Goal: Task Accomplishment & Management: Manage account settings

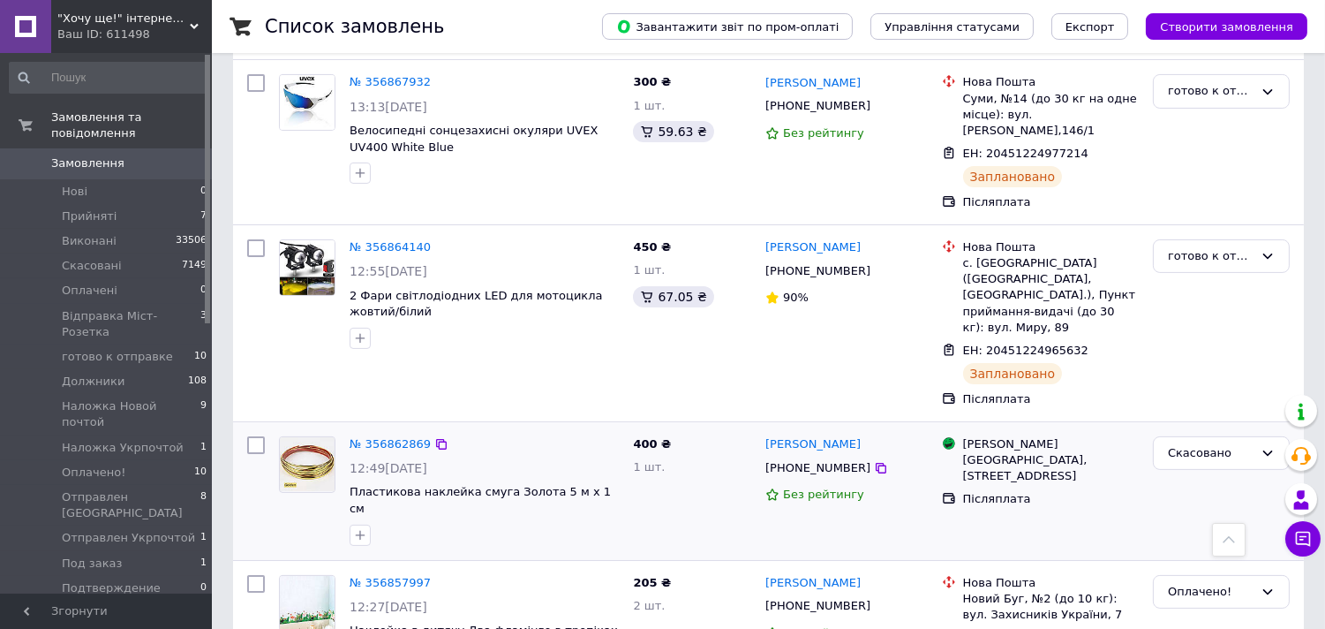
scroll to position [981, 0]
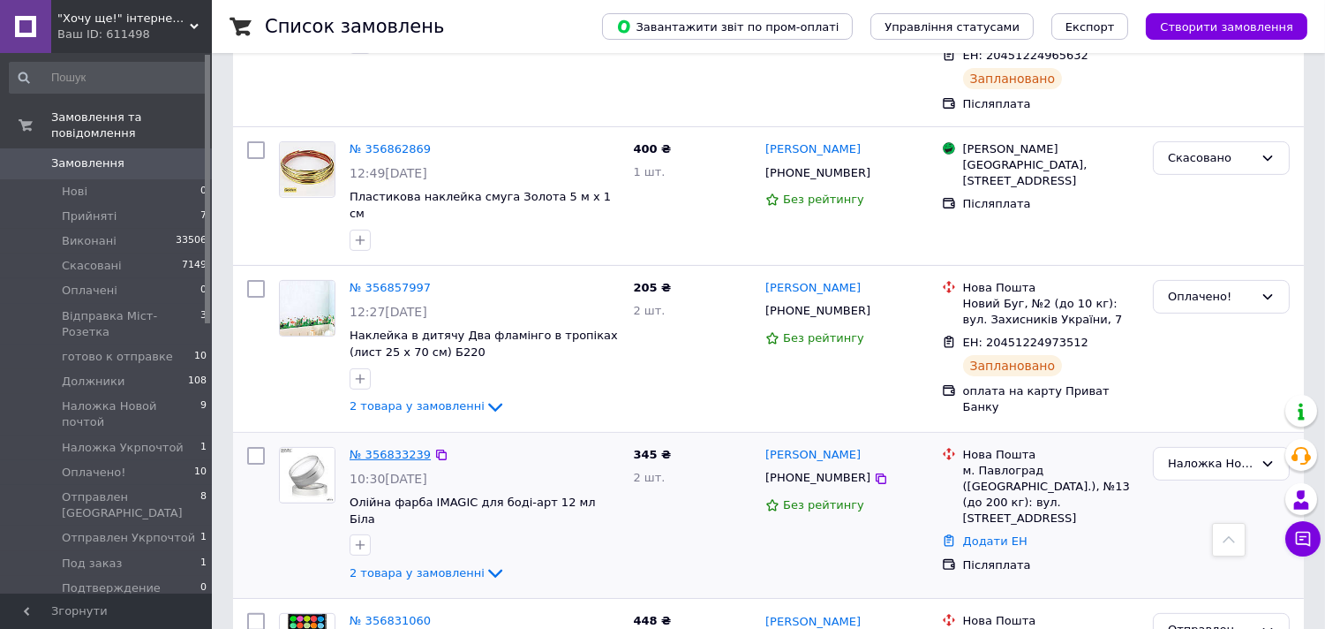
click at [396, 448] on link "№ 356833239" at bounding box center [390, 454] width 81 height 13
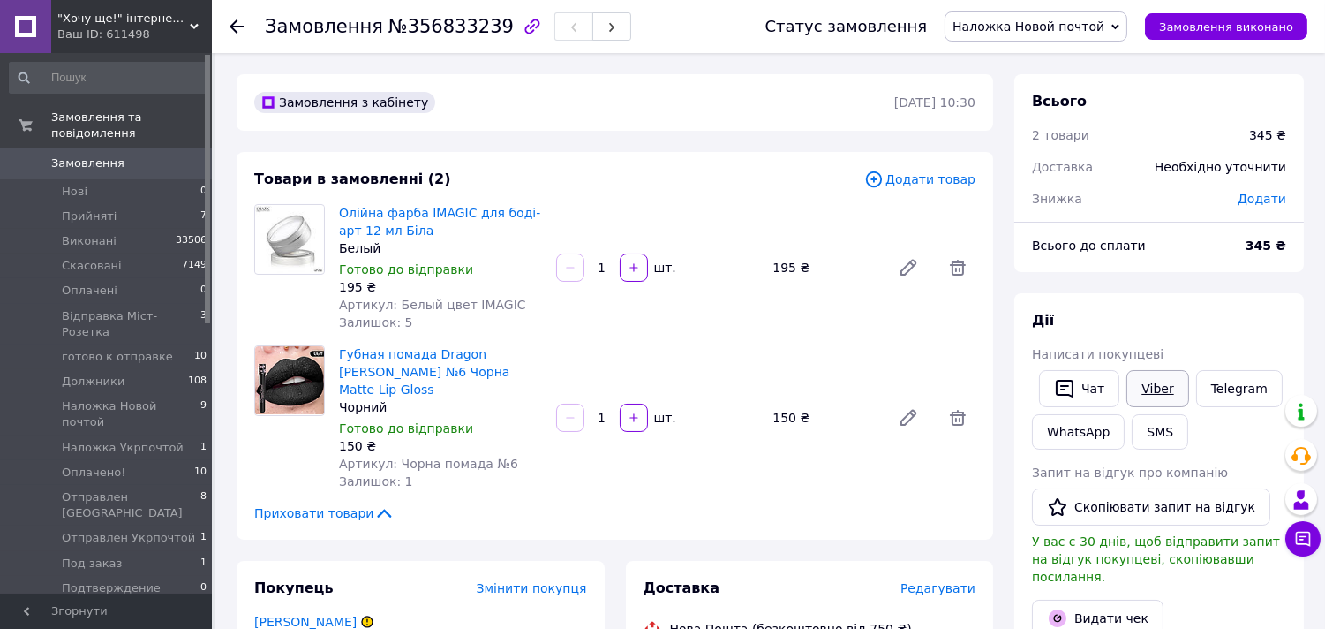
click at [1164, 386] on link "Viber" at bounding box center [1158, 388] width 62 height 37
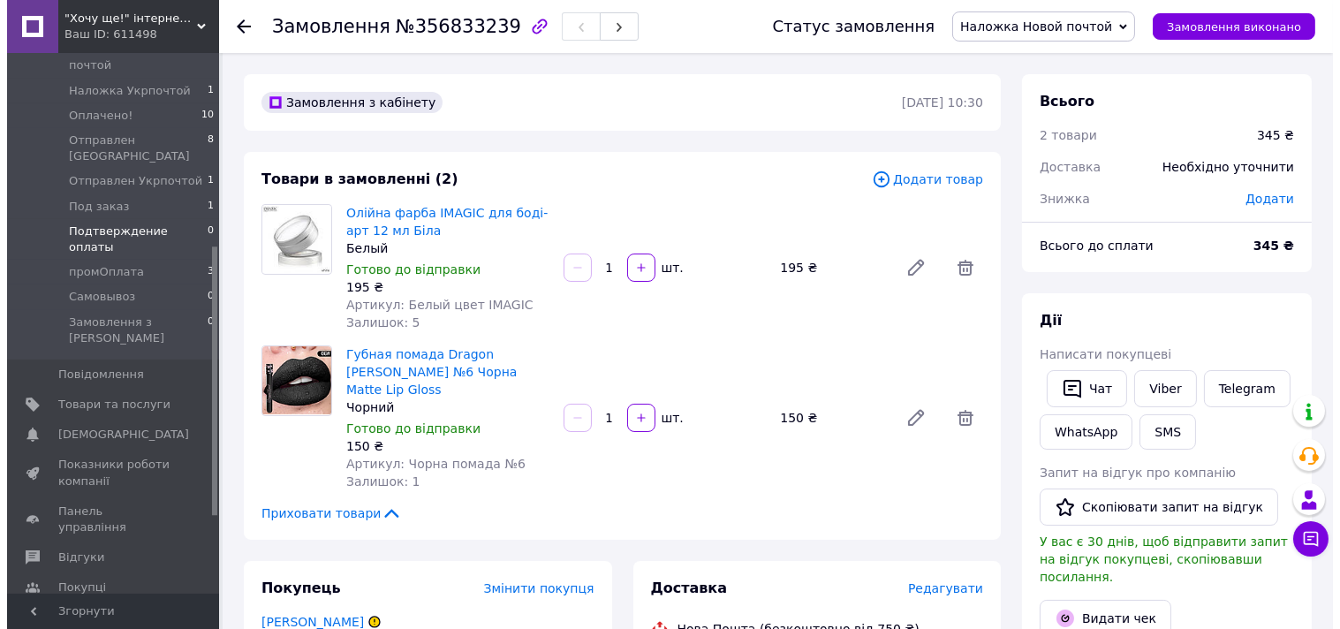
scroll to position [392, 0]
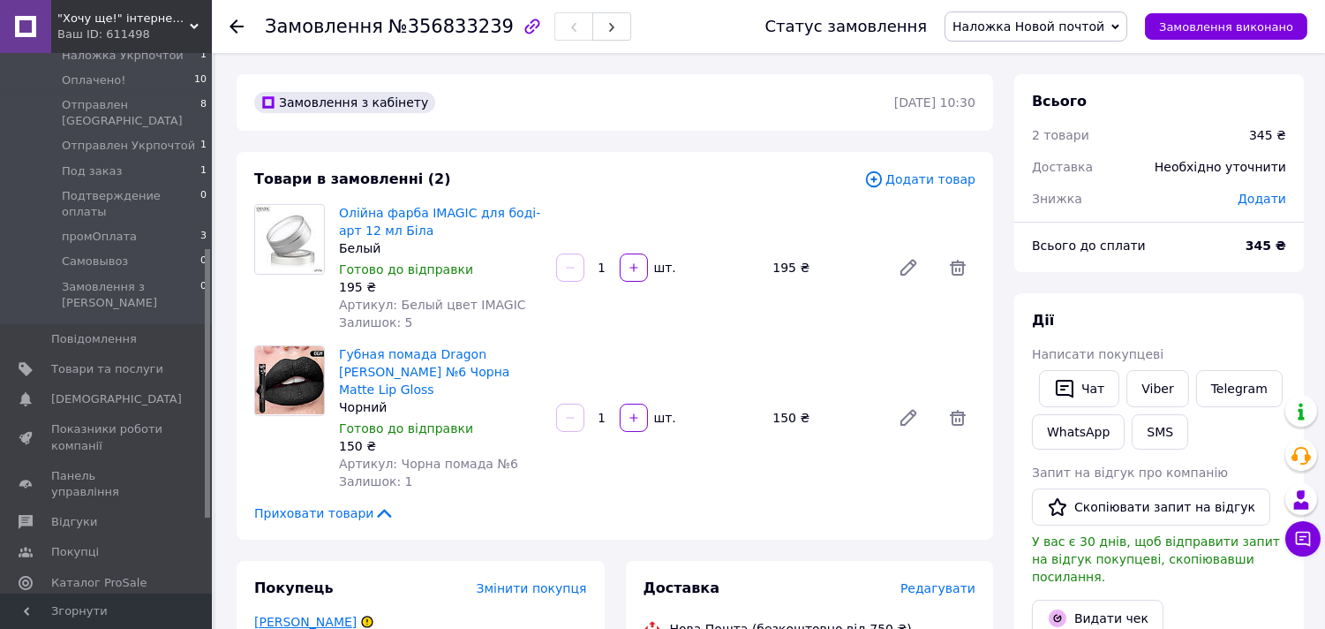
click at [311, 615] on link "[PERSON_NAME]" at bounding box center [305, 622] width 102 height 14
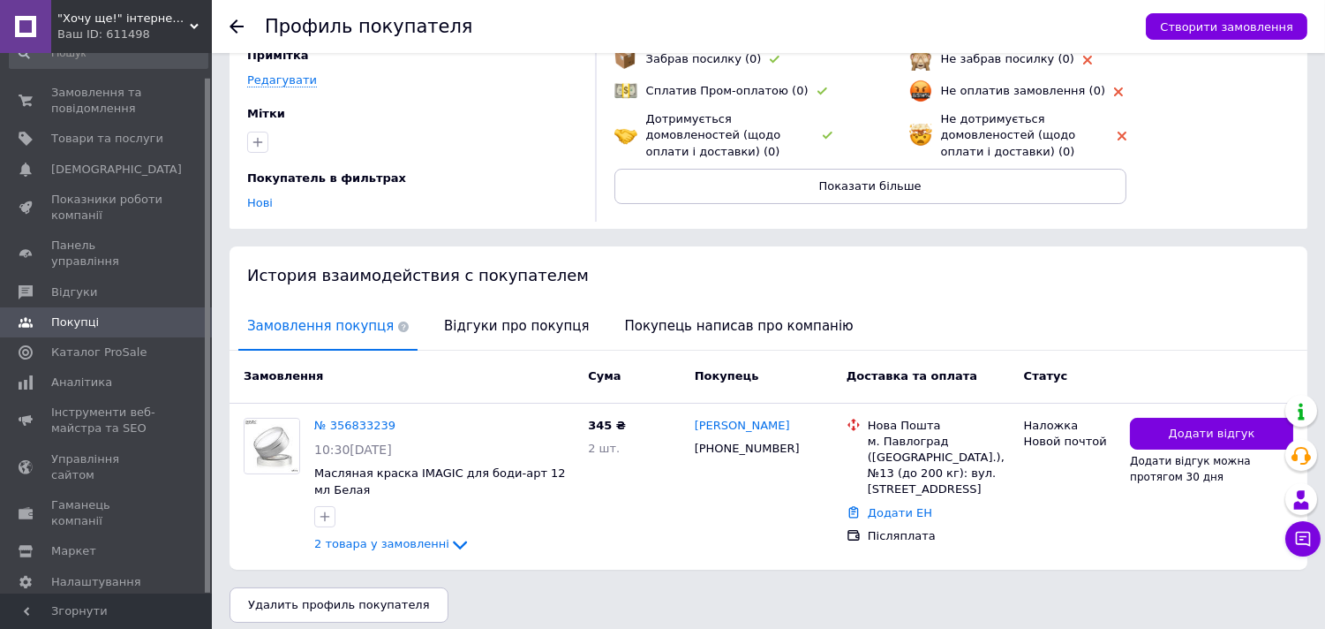
scroll to position [172, 0]
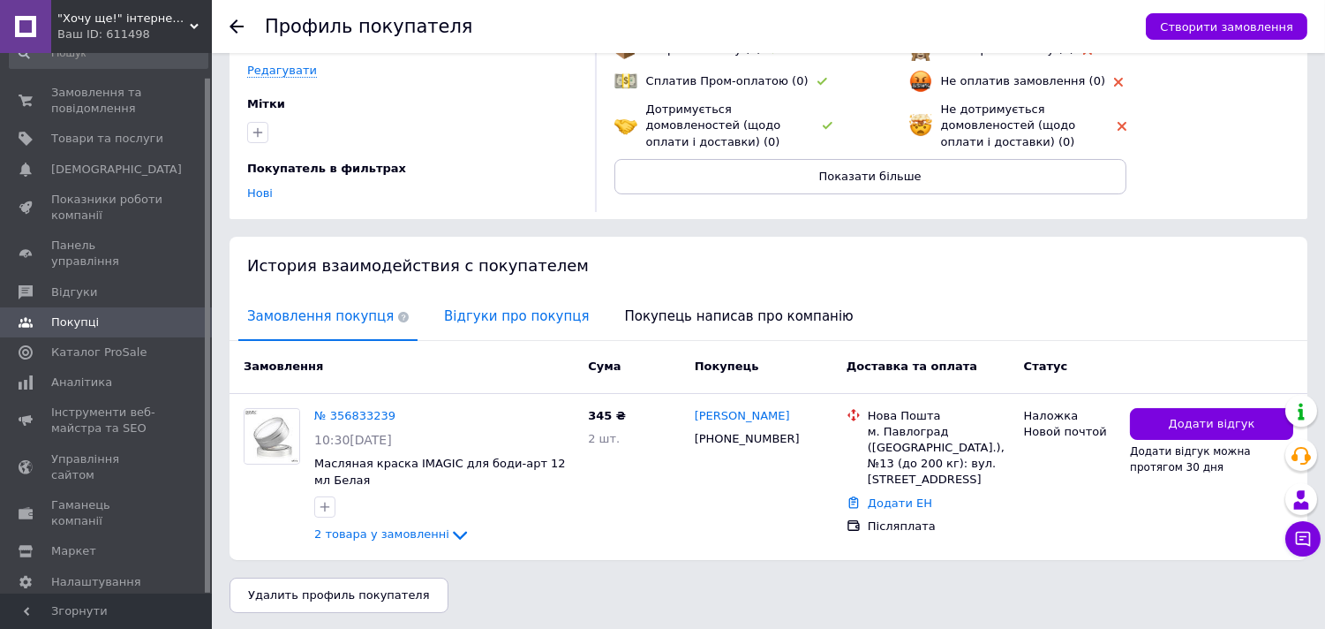
click at [474, 307] on span "Відгуки про покупця" at bounding box center [516, 316] width 162 height 45
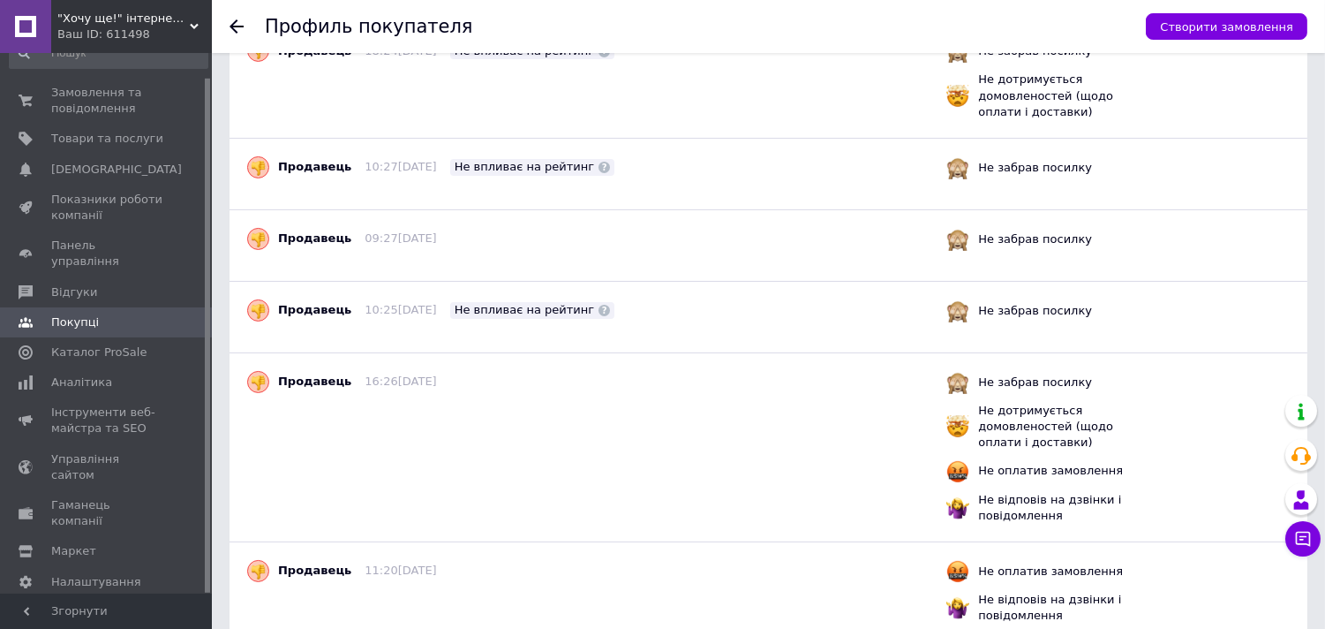
scroll to position [588, 0]
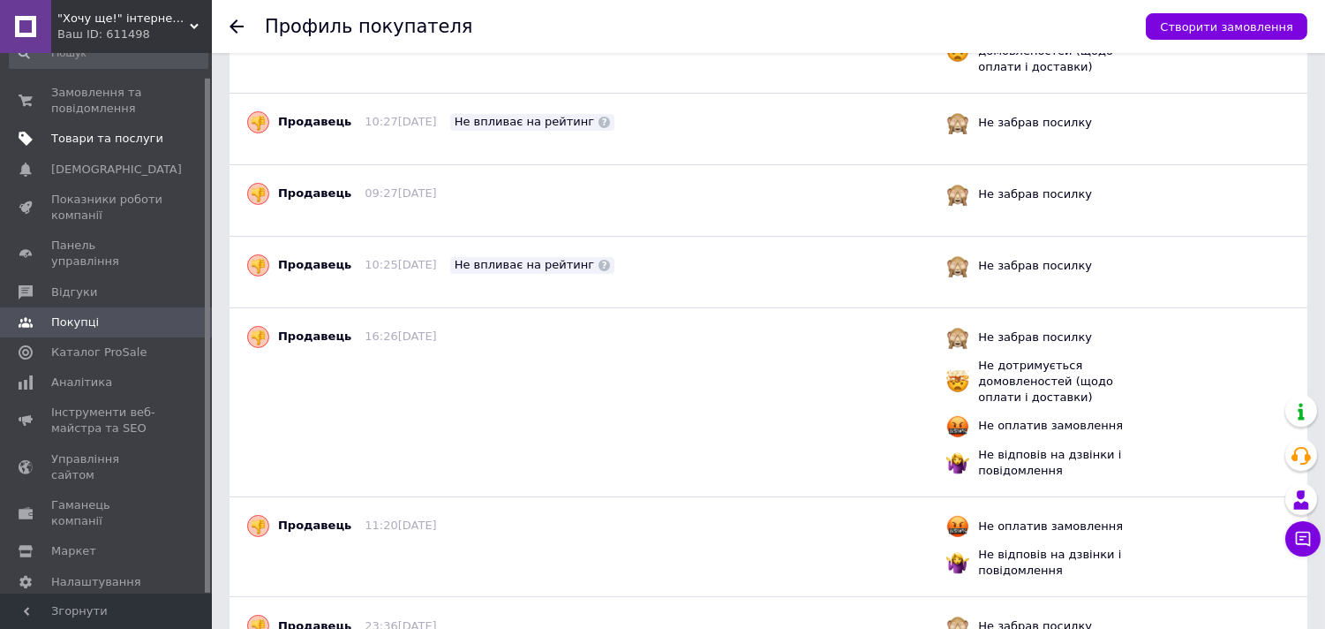
click at [93, 146] on span "Товари та послуги" at bounding box center [107, 139] width 112 height 16
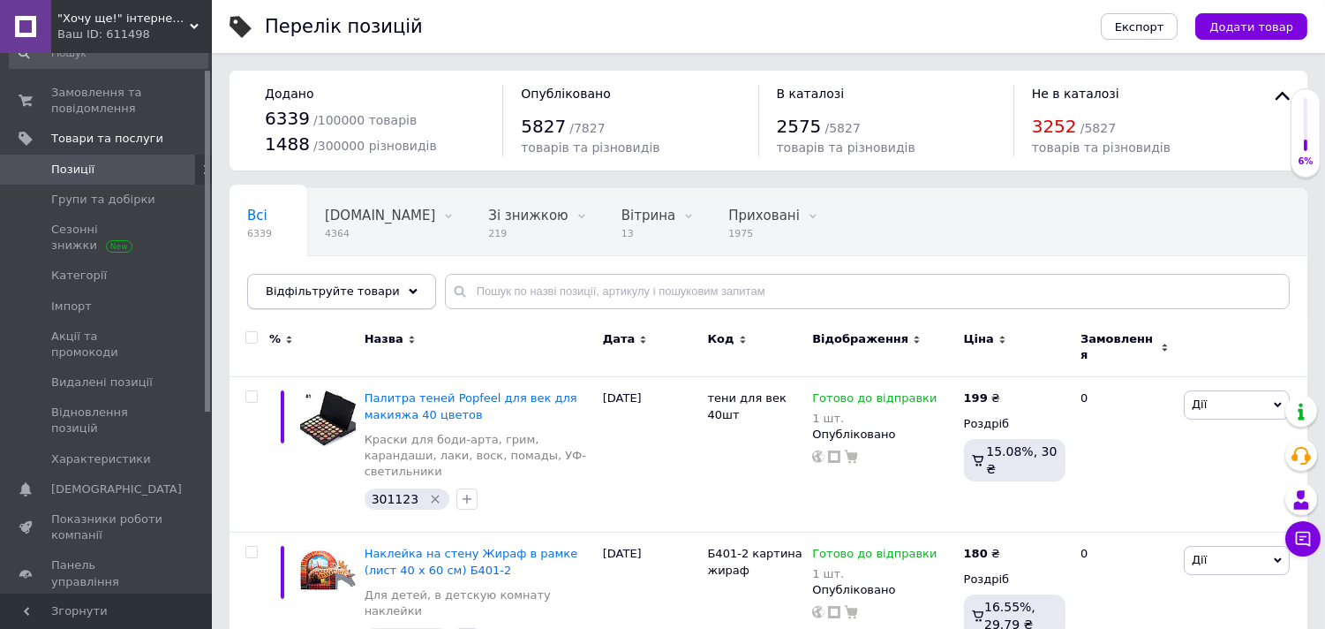
click at [371, 290] on span "Відфільтруйте товари" at bounding box center [333, 290] width 134 height 13
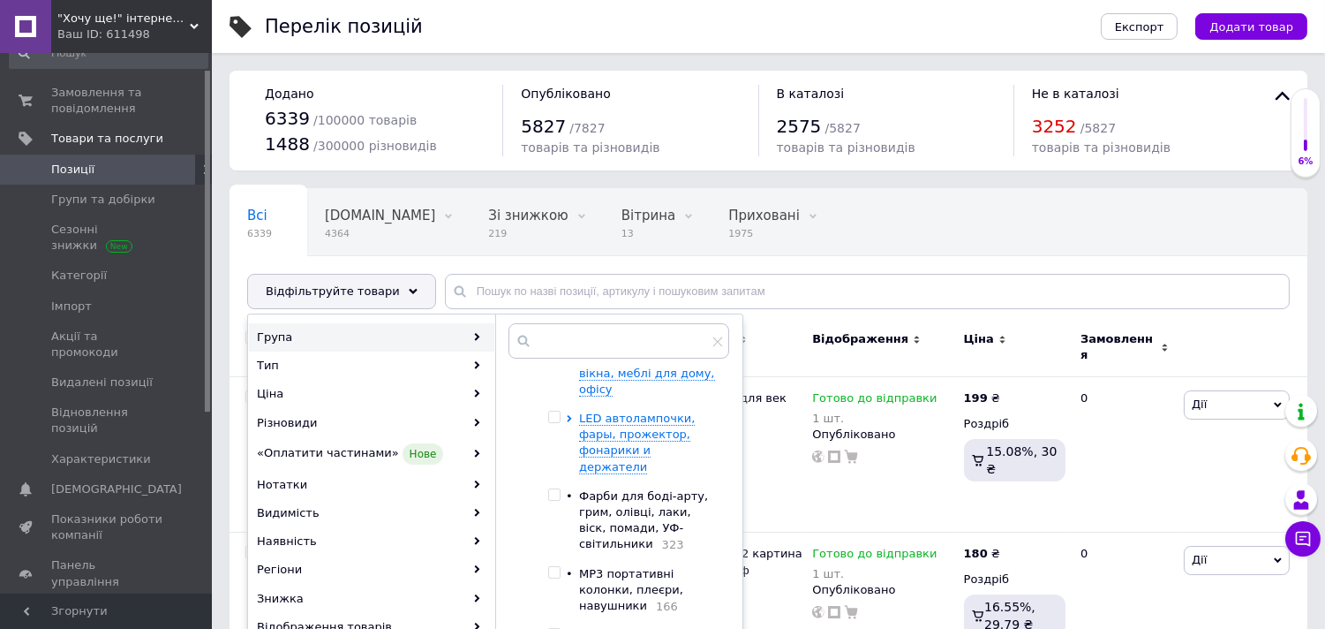
scroll to position [98, 0]
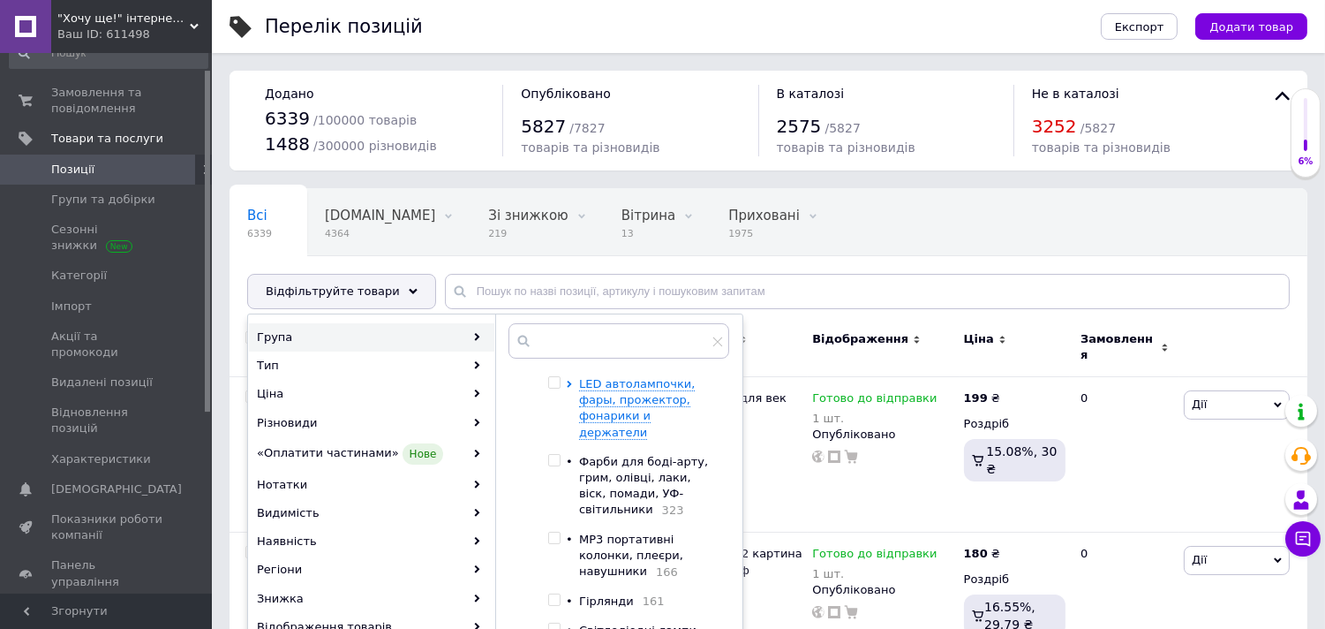
click at [554, 594] on input "checkbox" at bounding box center [553, 599] width 11 height 11
checkbox input "true"
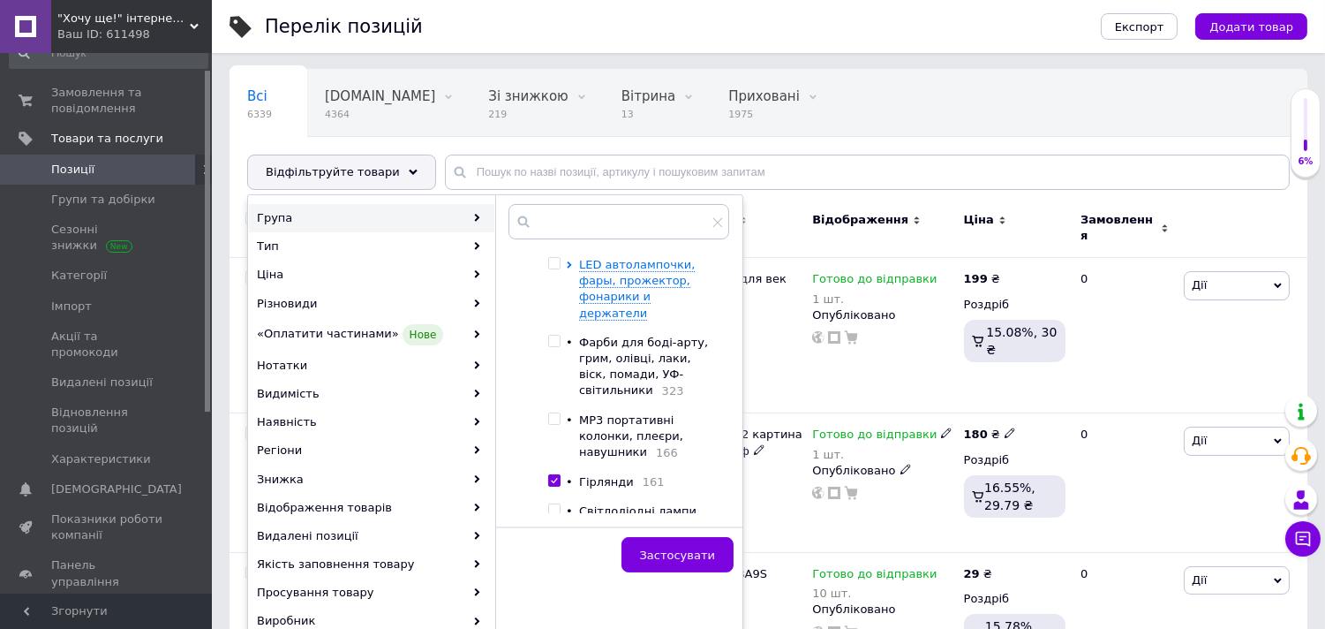
scroll to position [294, 0]
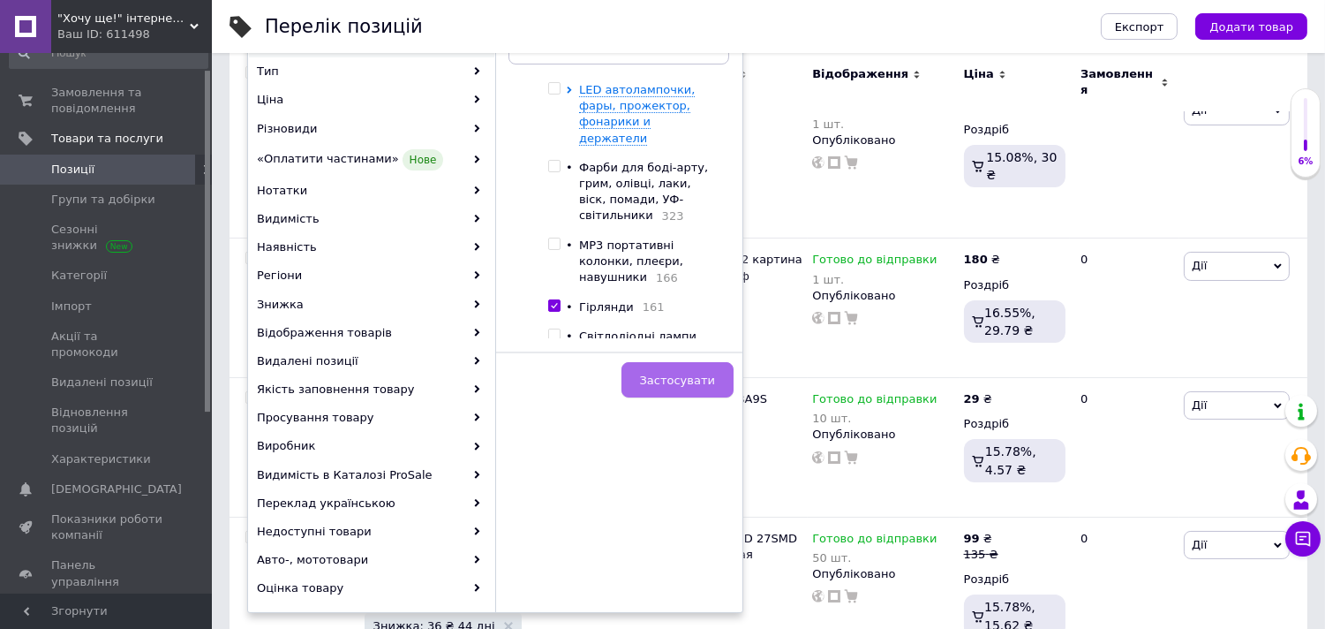
click at [663, 378] on span "Застосувати" at bounding box center [677, 380] width 75 height 13
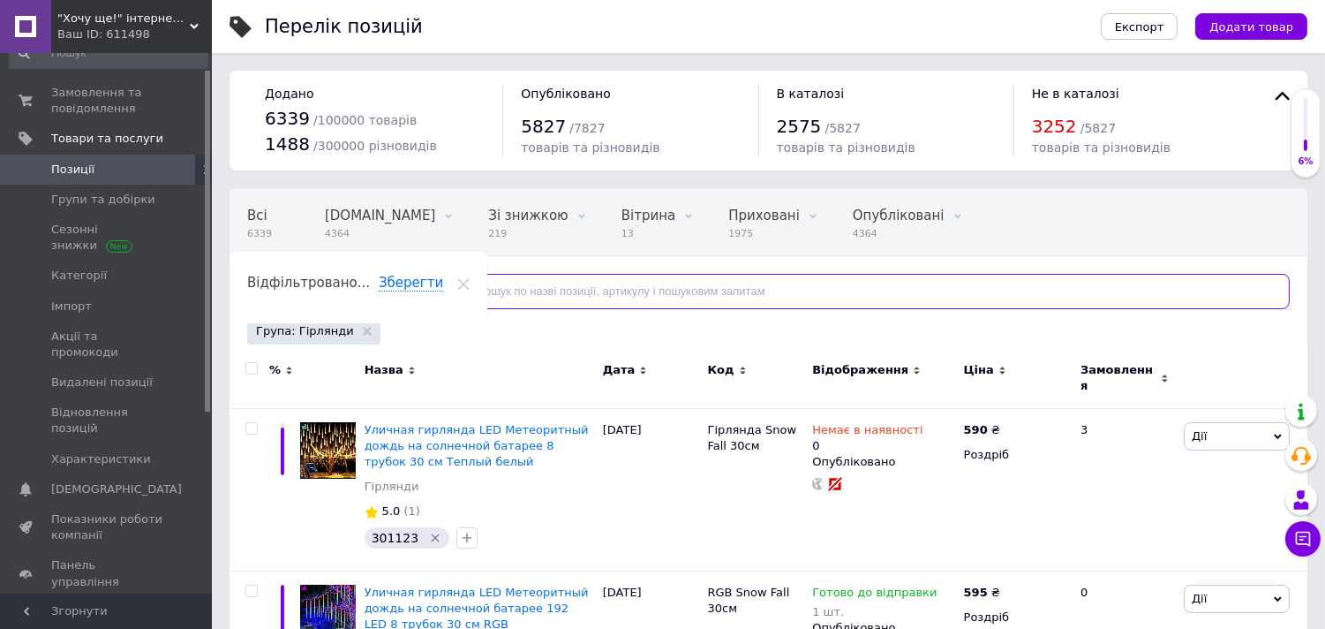
click at [505, 292] on input "text" at bounding box center [867, 291] width 845 height 35
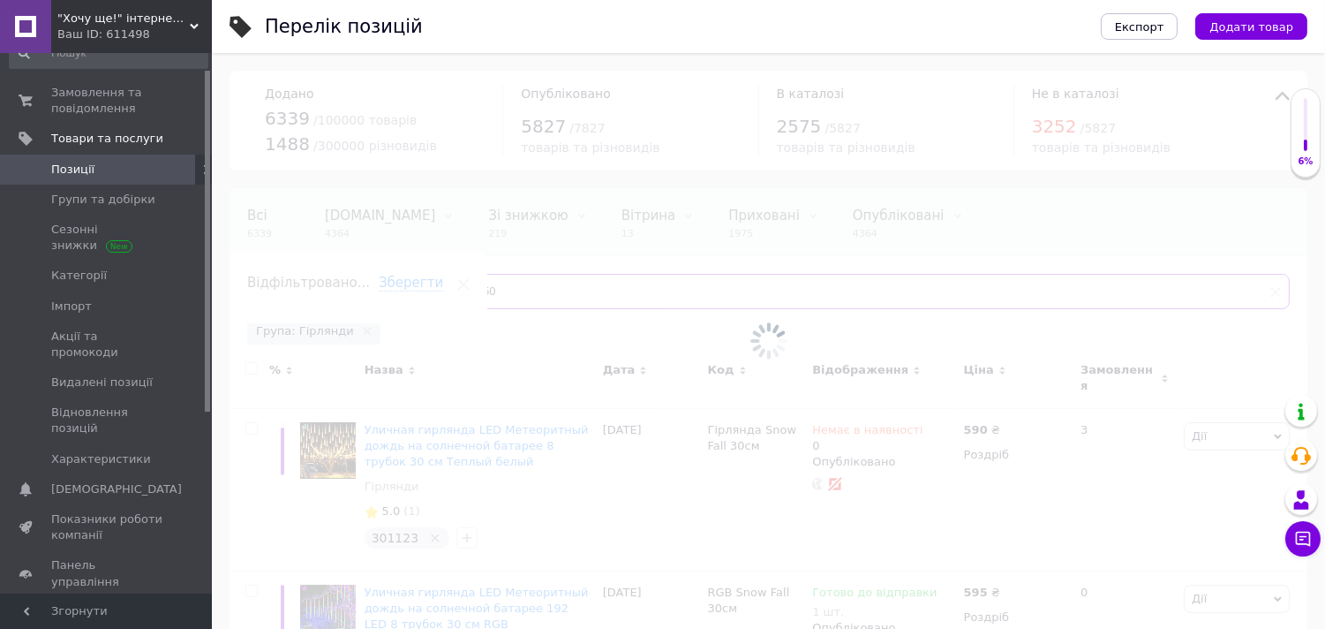
type input "150"
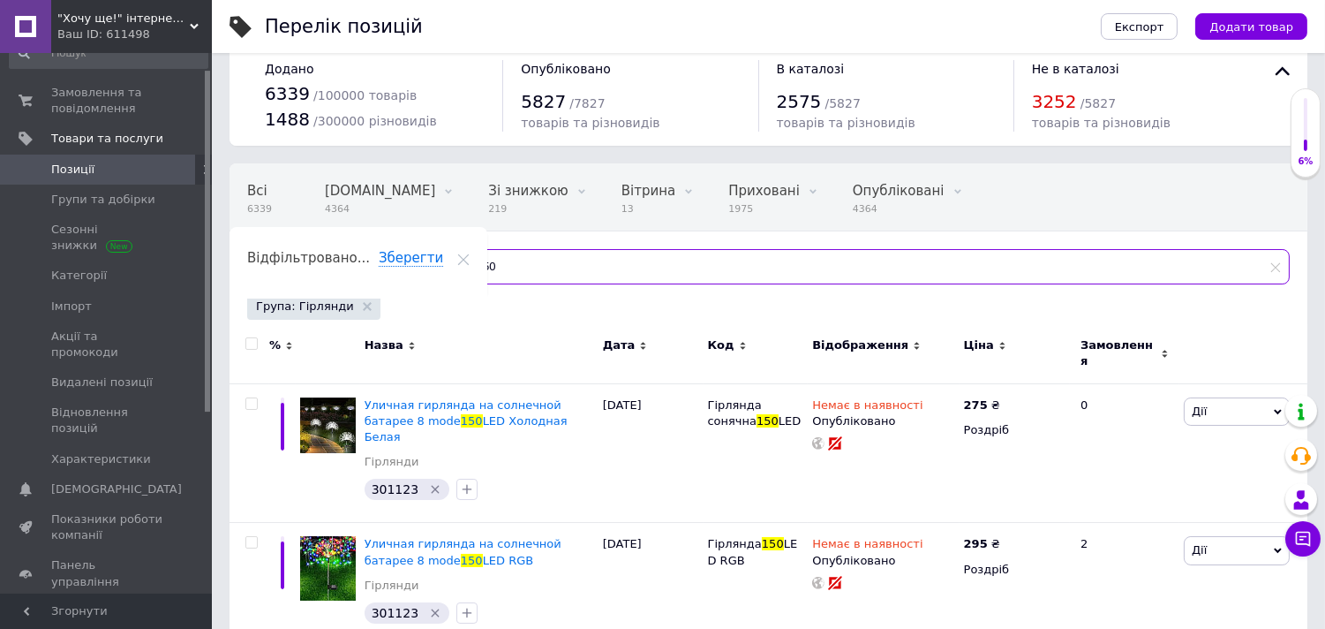
scroll to position [32, 0]
